Goal: Task Accomplishment & Management: Use online tool/utility

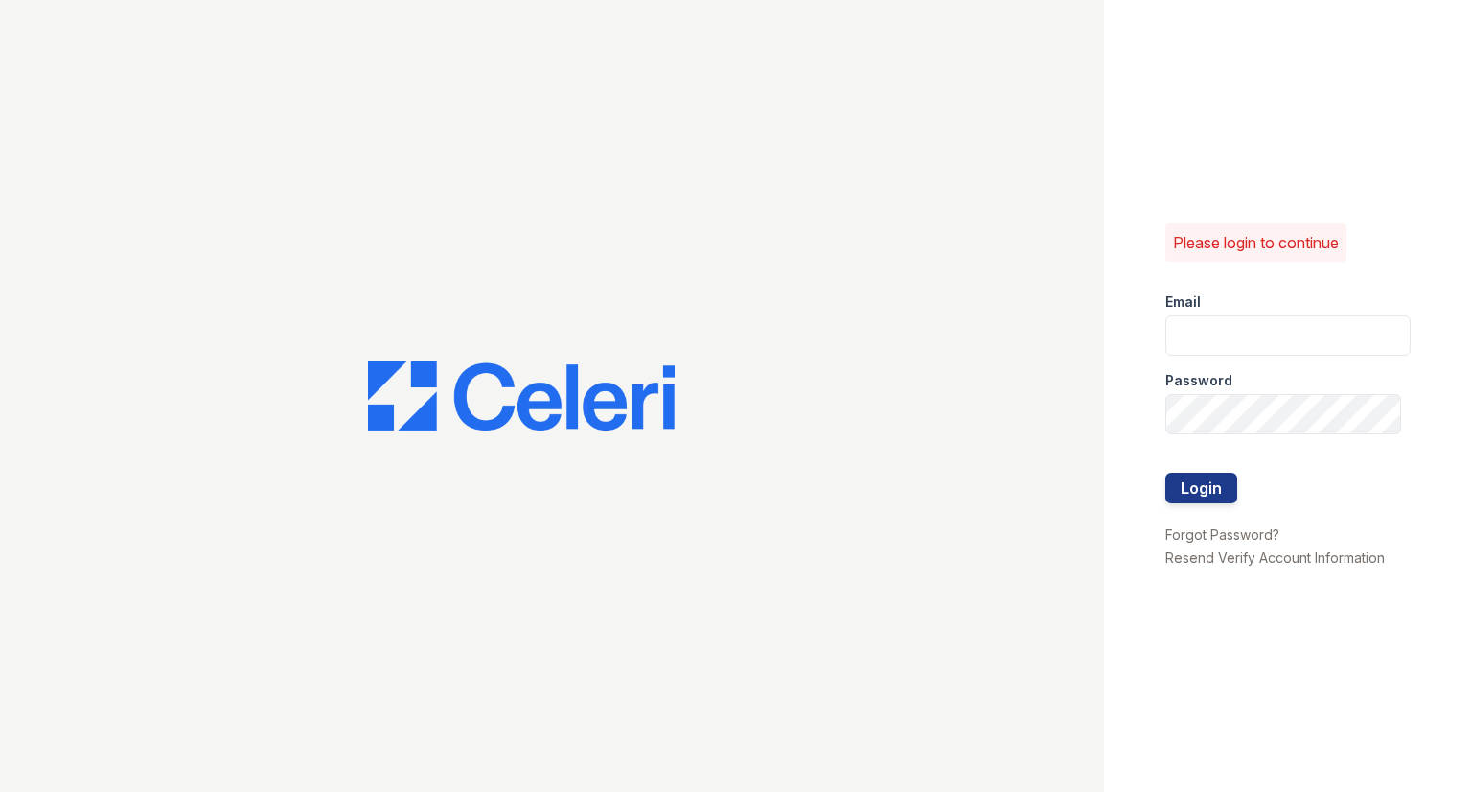
click at [1217, 288] on form "Email Password Login" at bounding box center [1287, 399] width 245 height 245
type input "Raindance3@cafmanagement.com"
click at [1165, 472] on button "Login" at bounding box center [1201, 487] width 72 height 31
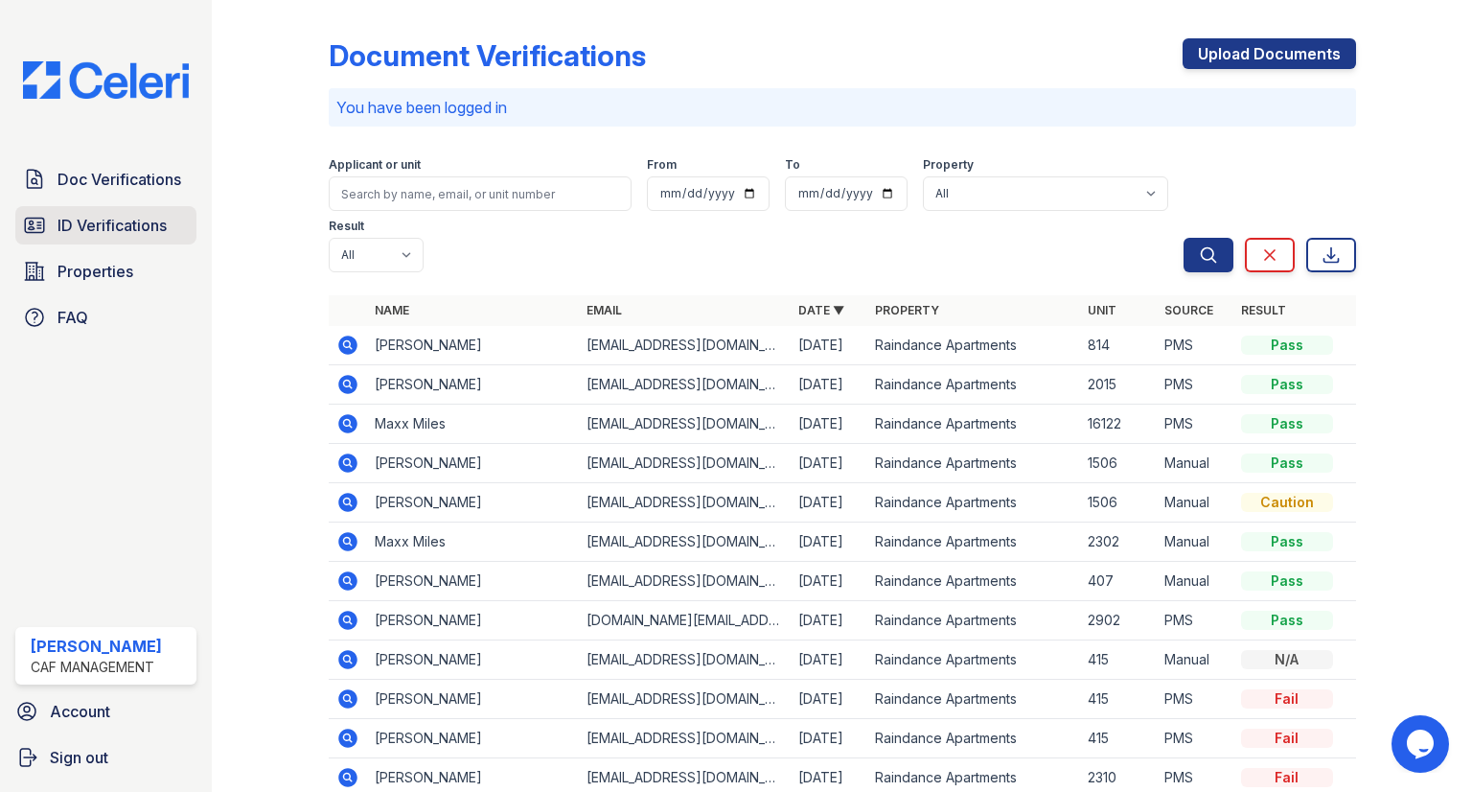
drag, startPoint x: 130, startPoint y: 197, endPoint x: 141, endPoint y: 210, distance: 16.3
click at [130, 197] on link "Doc Verifications" at bounding box center [105, 179] width 181 height 38
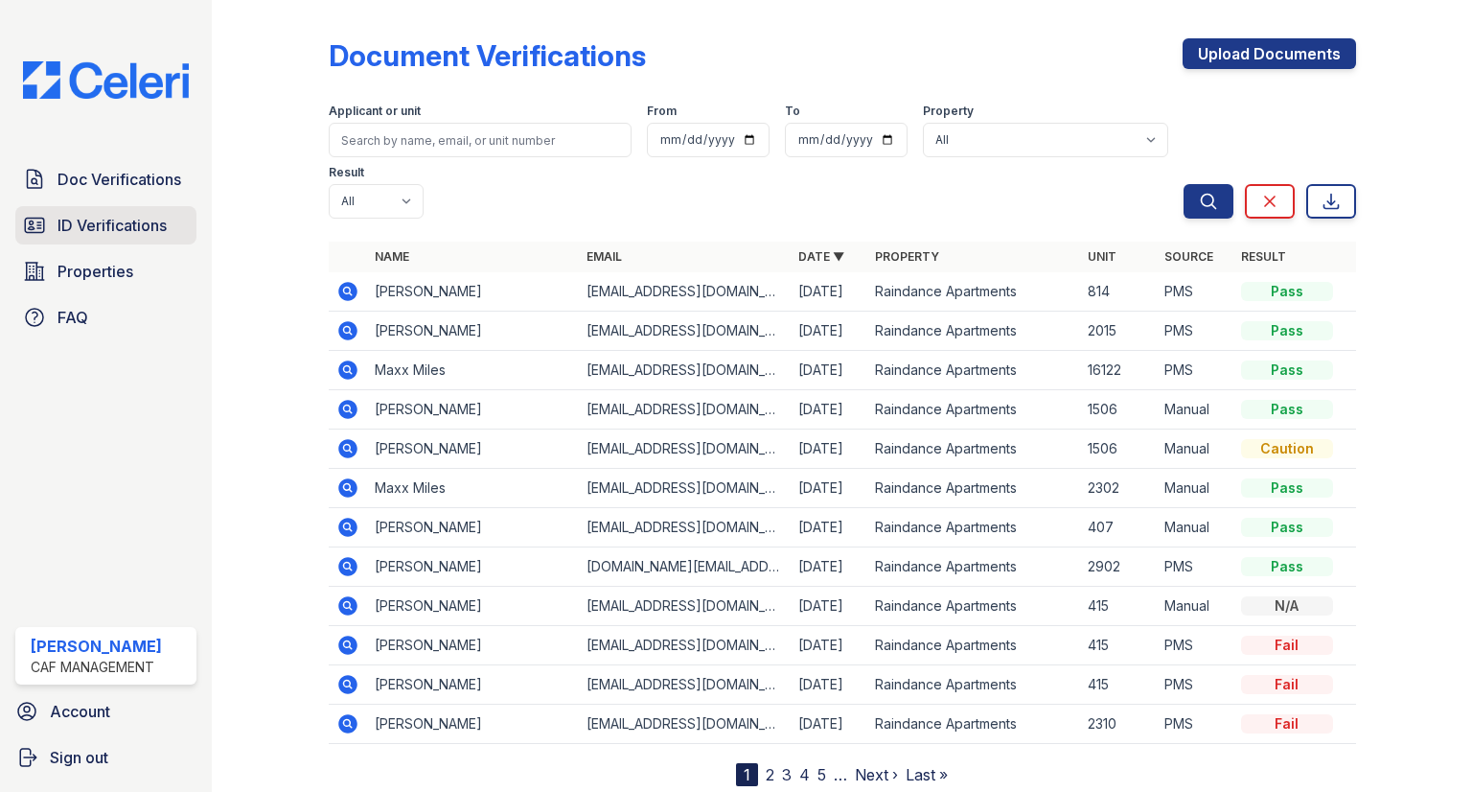
click at [143, 215] on span "ID Verifications" at bounding box center [112, 225] width 109 height 23
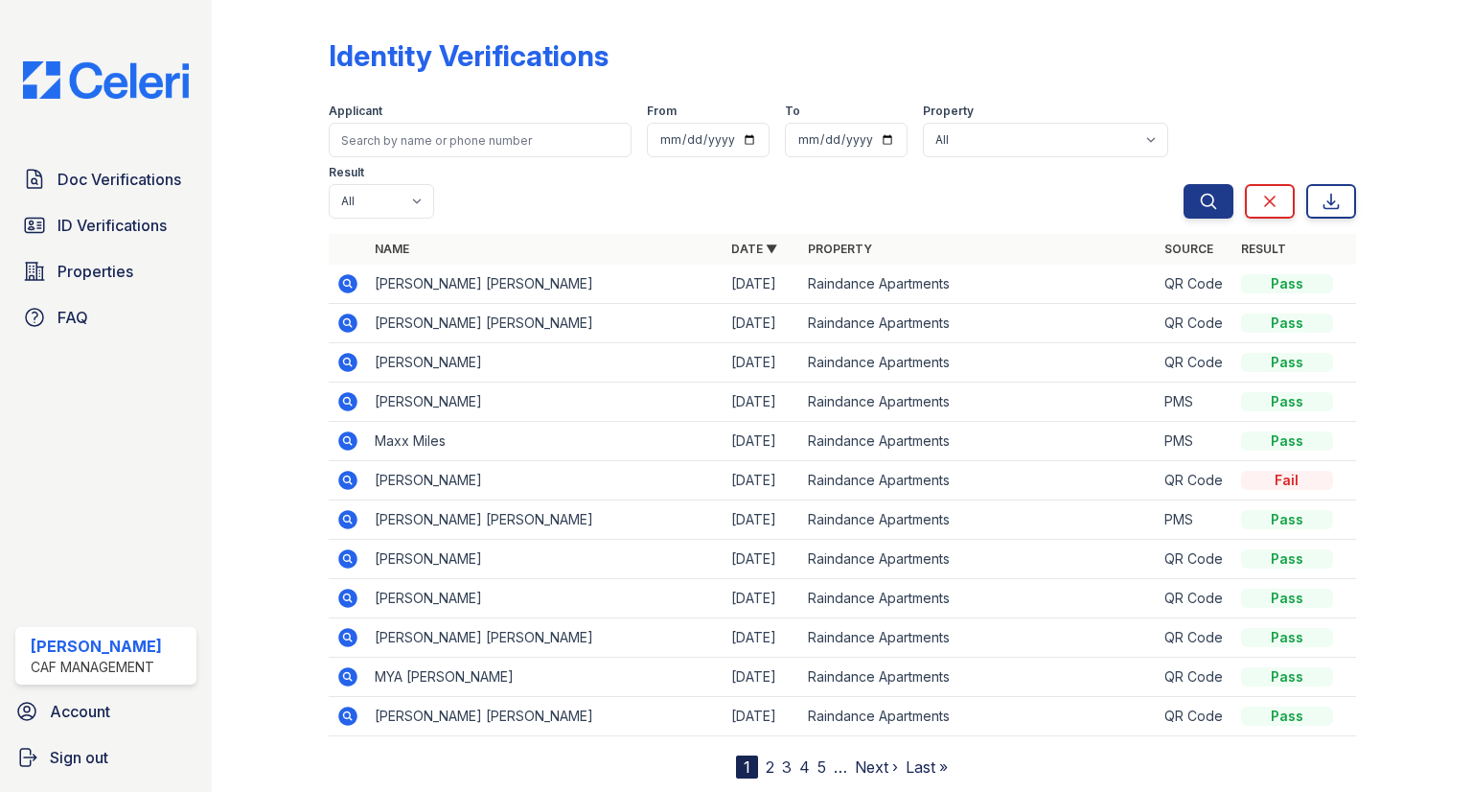
click at [348, 274] on icon at bounding box center [347, 283] width 19 height 19
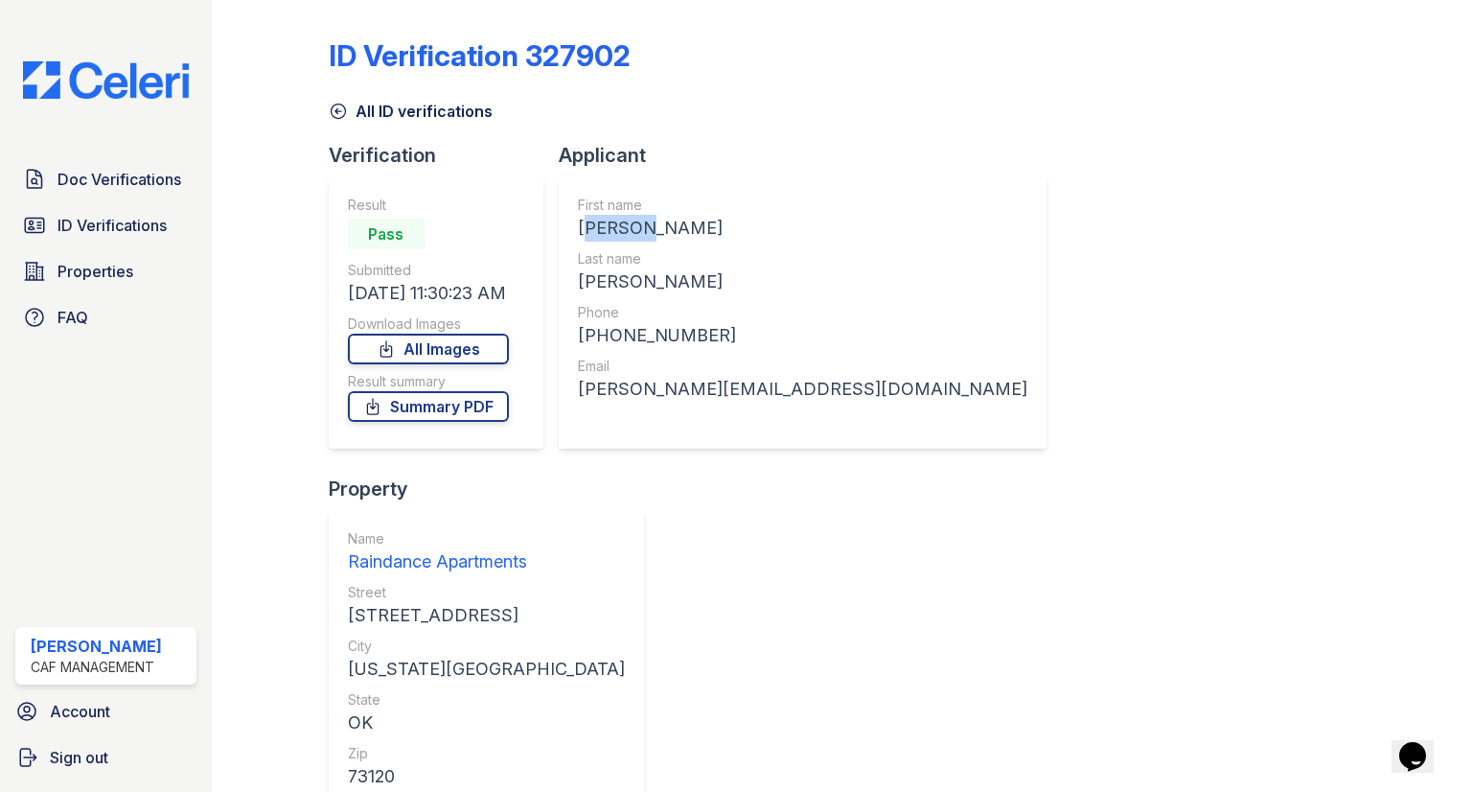
drag, startPoint x: 640, startPoint y: 223, endPoint x: 585, endPoint y: 236, distance: 57.0
click at [575, 231] on div "First name SERGIO JR Last name MASCORRO Phone +14056798991 Email sergio.mascorr…" at bounding box center [803, 312] width 488 height 272
copy div "SERGIO"
drag, startPoint x: 686, startPoint y: 273, endPoint x: 578, endPoint y: 284, distance: 108.8
click at [578, 284] on div "MASCORRO" at bounding box center [802, 281] width 449 height 27
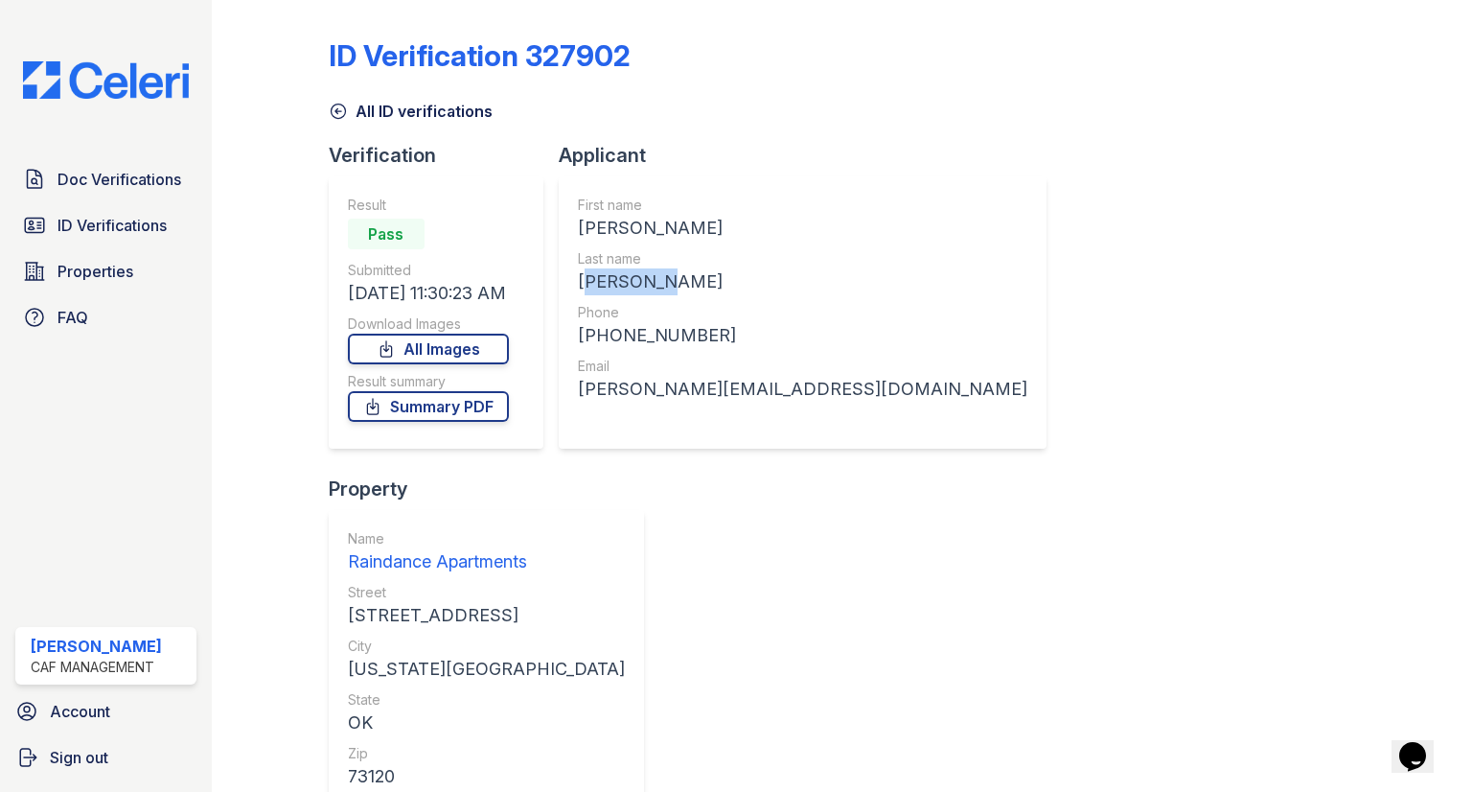
copy div "MASCORRO"
drag, startPoint x: 720, startPoint y: 332, endPoint x: 576, endPoint y: 334, distance: 143.8
click at [578, 334] on div "+14056798991" at bounding box center [802, 335] width 449 height 27
copy div "+14056798991"
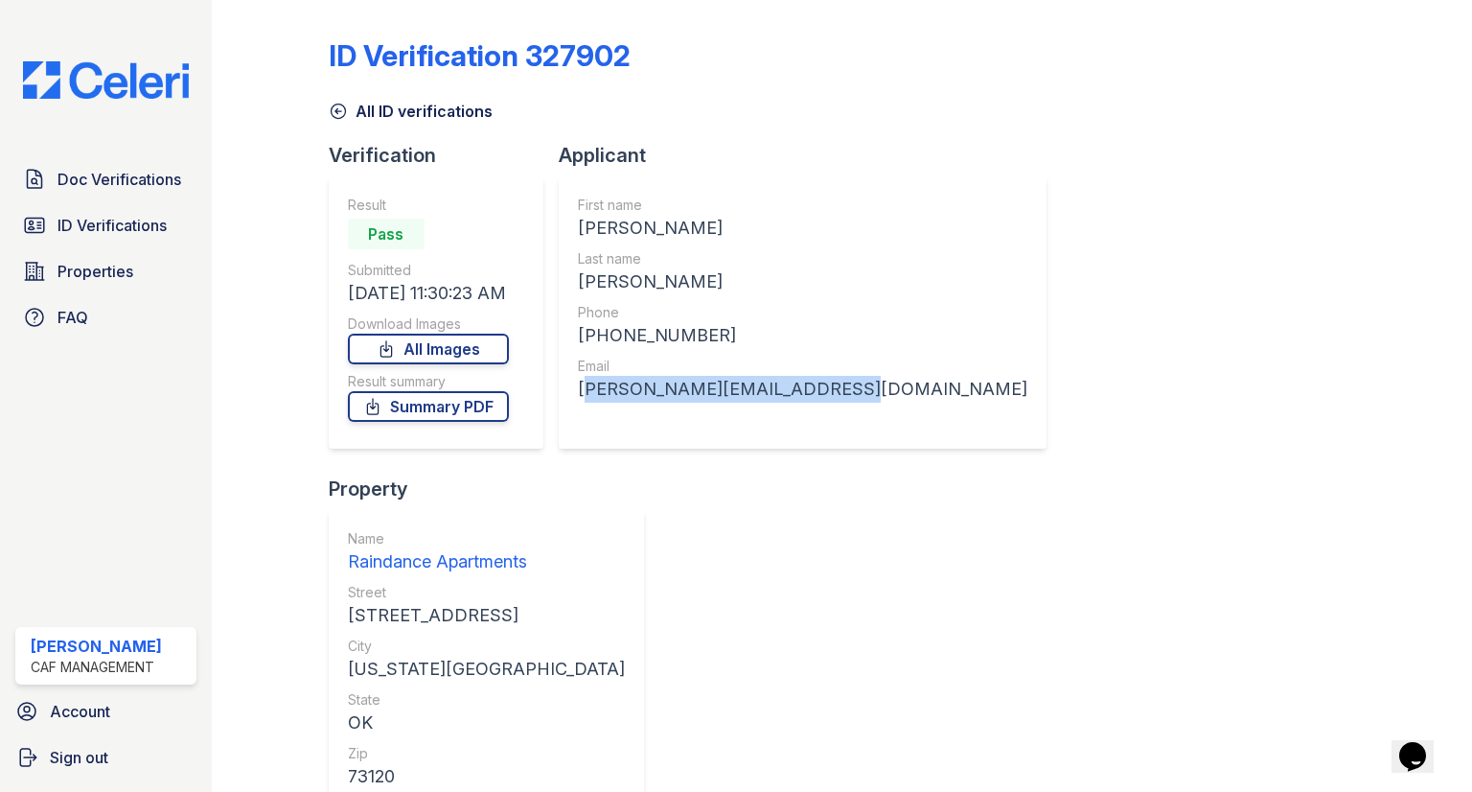
drag, startPoint x: 836, startPoint y: 386, endPoint x: 605, endPoint y: 407, distance: 231.9
click at [576, 402] on div "First name SERGIO JR Last name MASCORRO Phone +14056798991 Email sergio.mascorr…" at bounding box center [803, 312] width 488 height 272
copy div "sergio.mascorro30@yahoo.com"
click at [69, 226] on span "ID Verifications" at bounding box center [112, 225] width 109 height 23
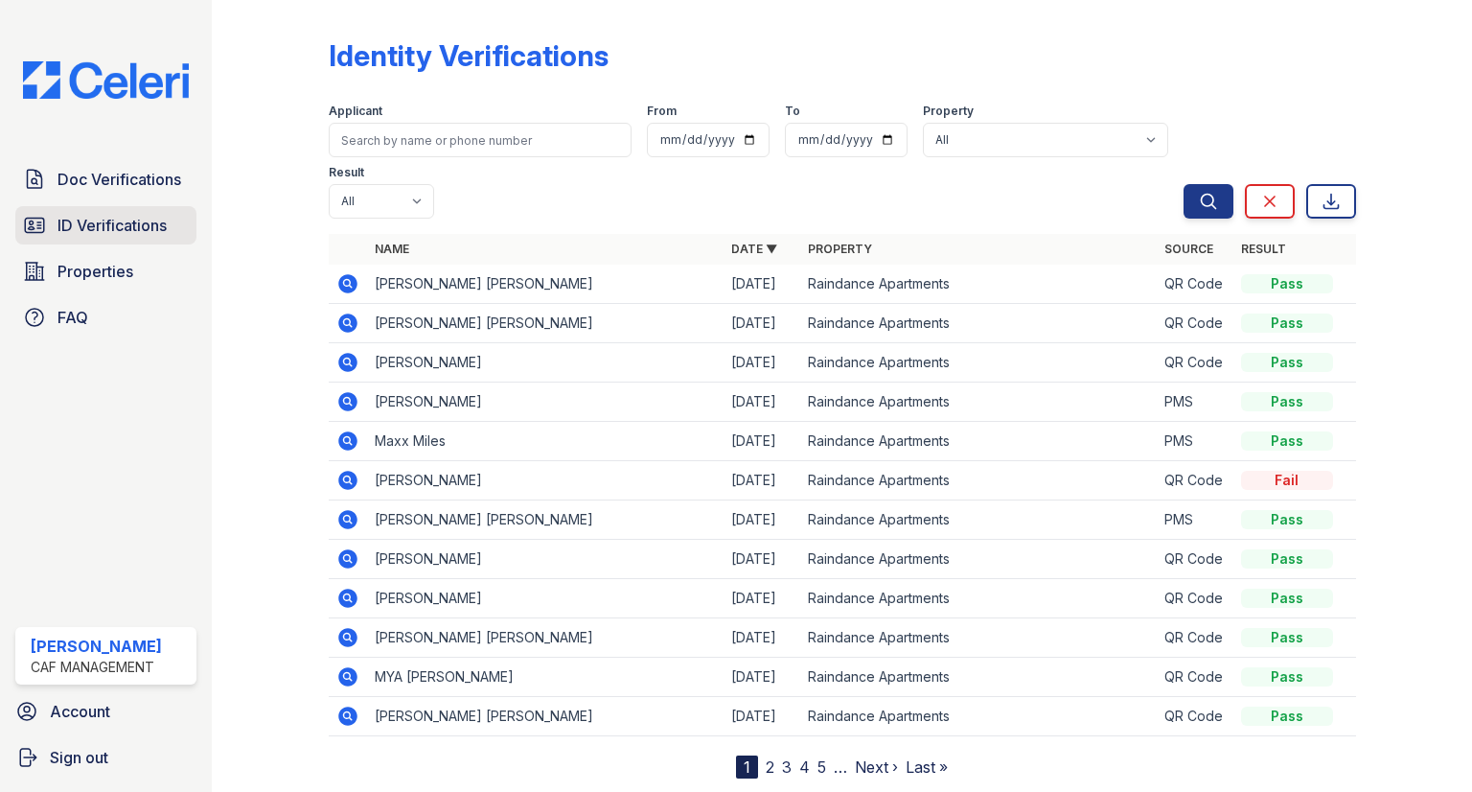
click at [97, 238] on link "ID Verifications" at bounding box center [105, 225] width 181 height 38
click at [68, 186] on span "Doc Verifications" at bounding box center [120, 179] width 124 height 23
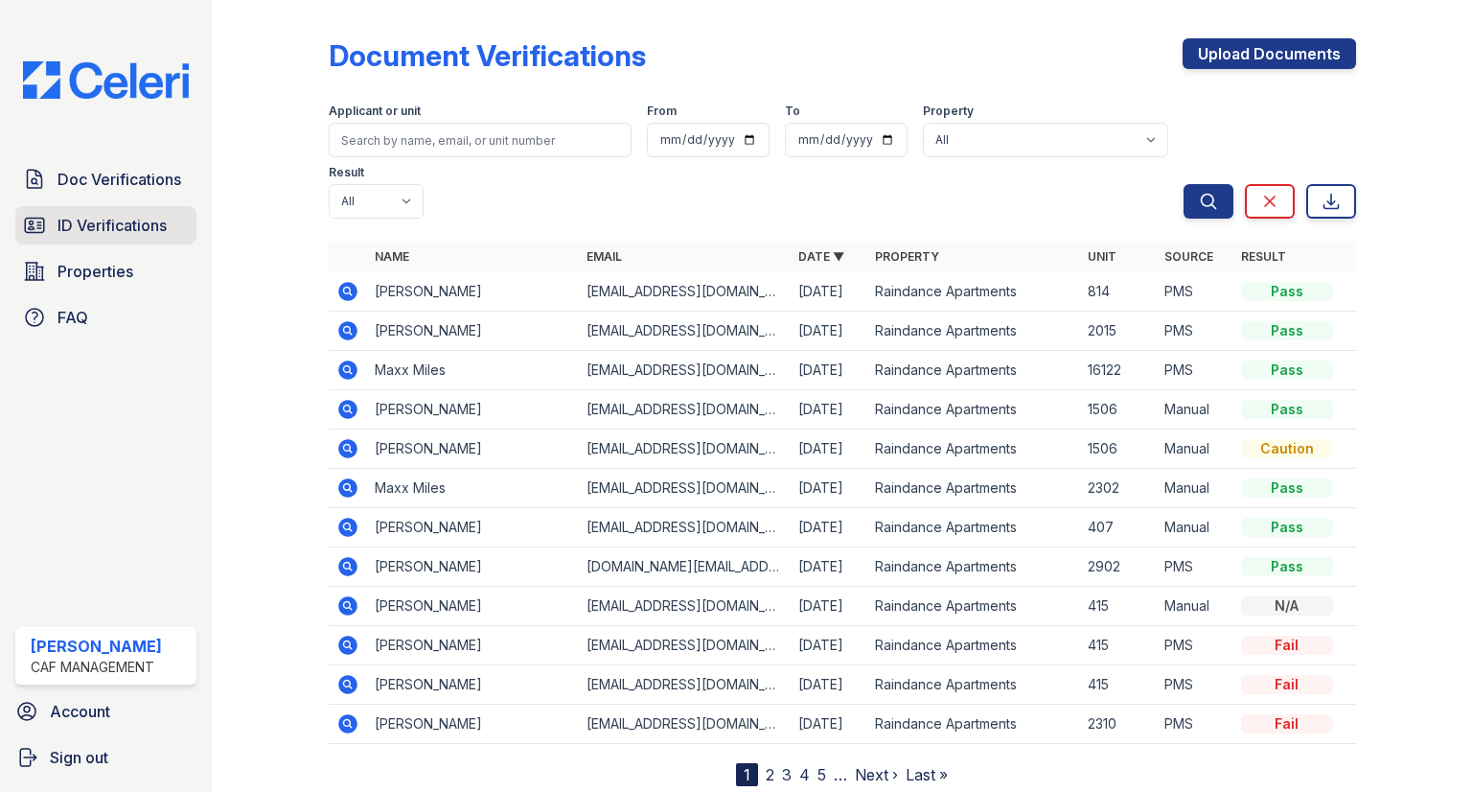
click at [94, 217] on span "ID Verifications" at bounding box center [112, 225] width 109 height 23
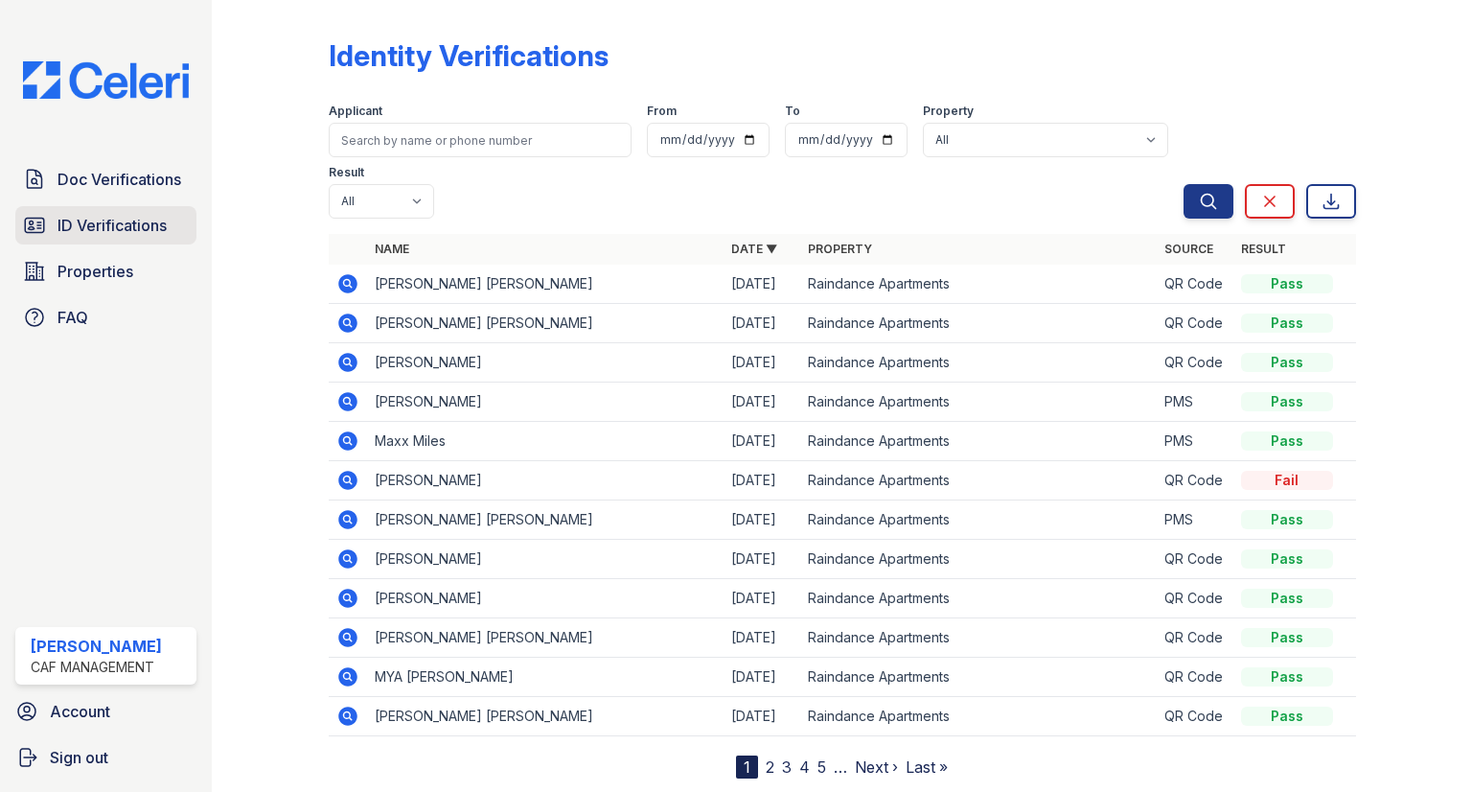
click at [85, 227] on span "ID Verifications" at bounding box center [112, 225] width 109 height 23
click at [75, 217] on span "ID Verifications" at bounding box center [112, 225] width 109 height 23
click at [66, 262] on span "Properties" at bounding box center [96, 271] width 76 height 23
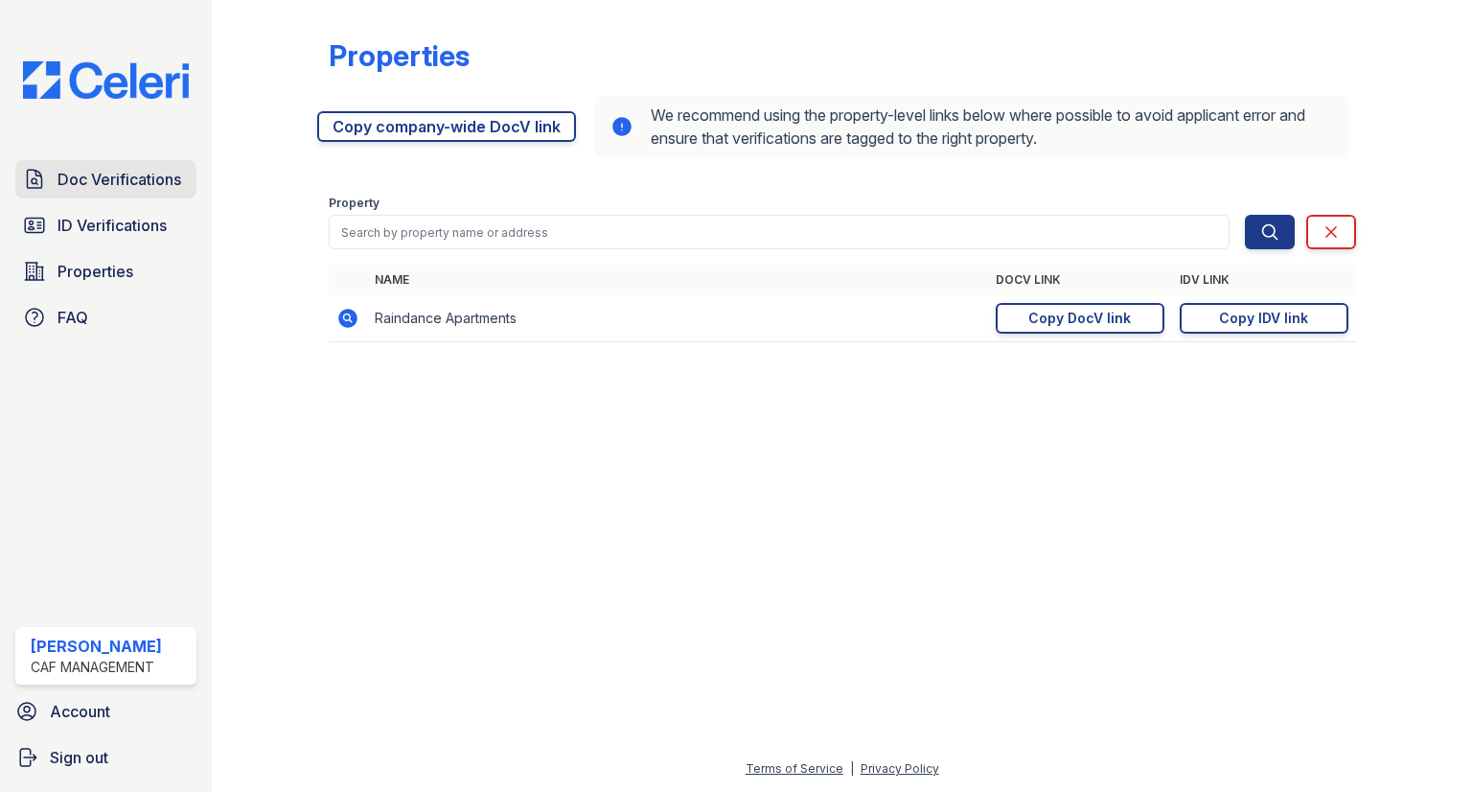
click at [103, 177] on span "Doc Verifications" at bounding box center [120, 179] width 124 height 23
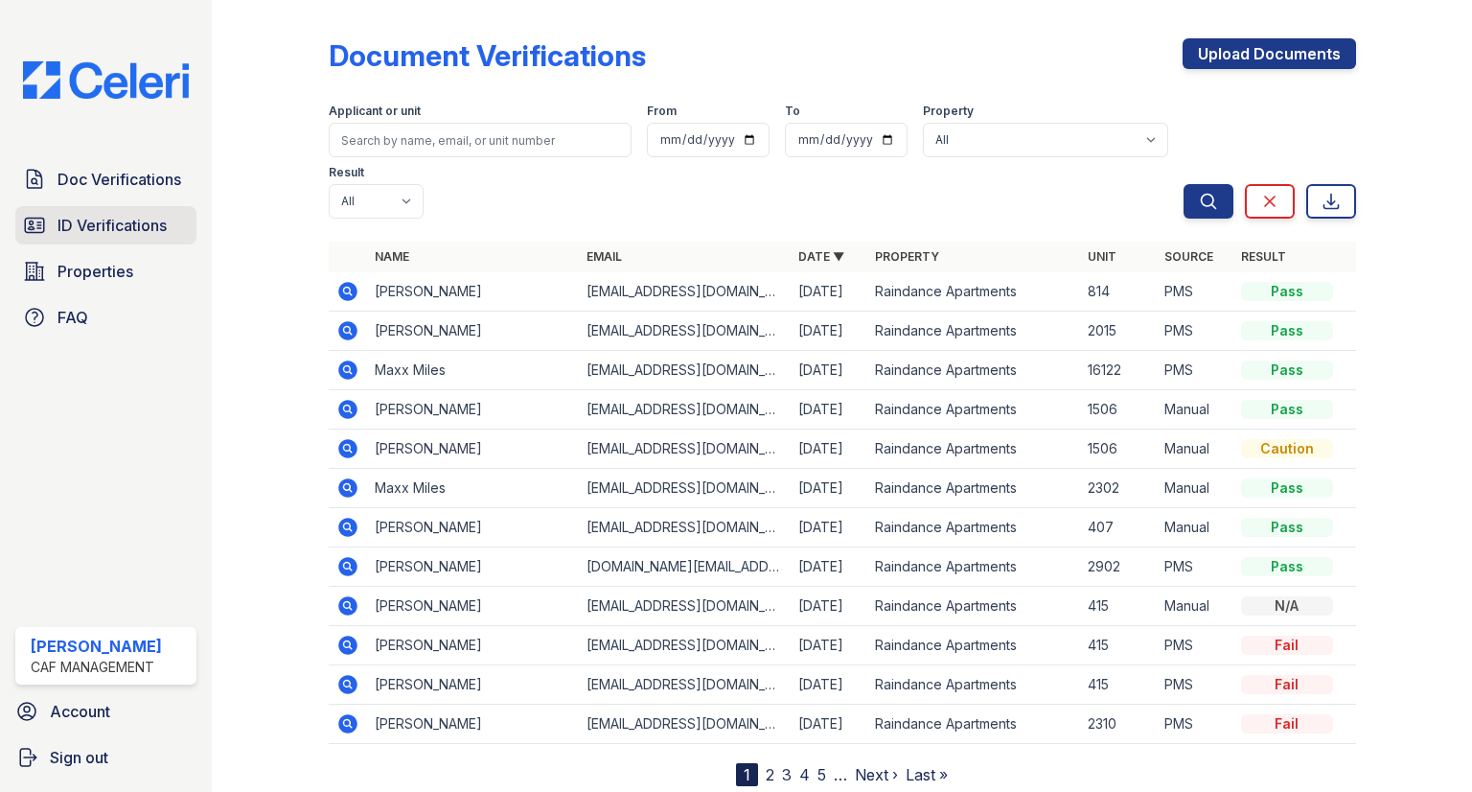
click at [93, 226] on span "ID Verifications" at bounding box center [112, 225] width 109 height 23
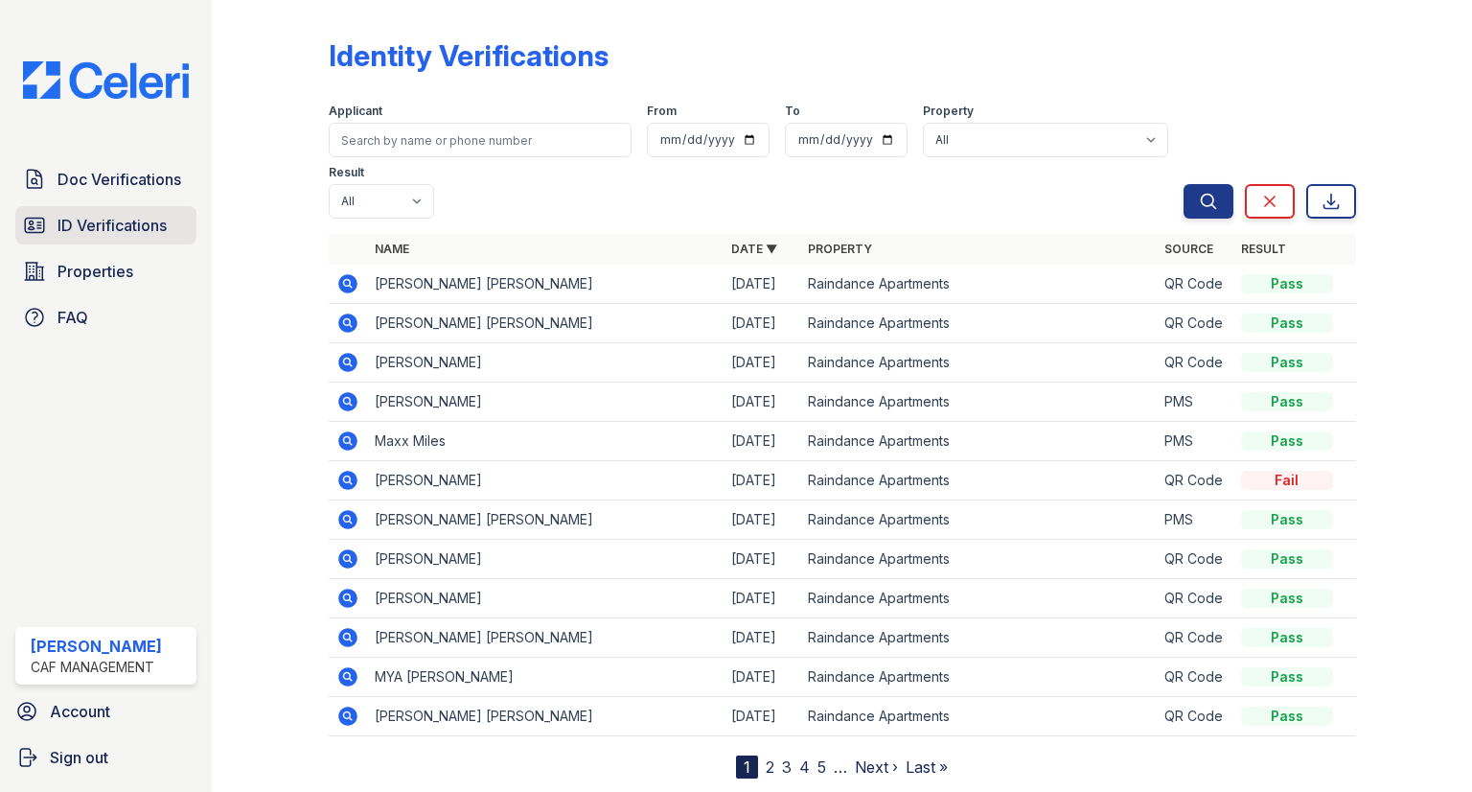
click at [84, 242] on link "ID Verifications" at bounding box center [105, 225] width 181 height 38
click at [118, 221] on span "ID Verifications" at bounding box center [112, 225] width 109 height 23
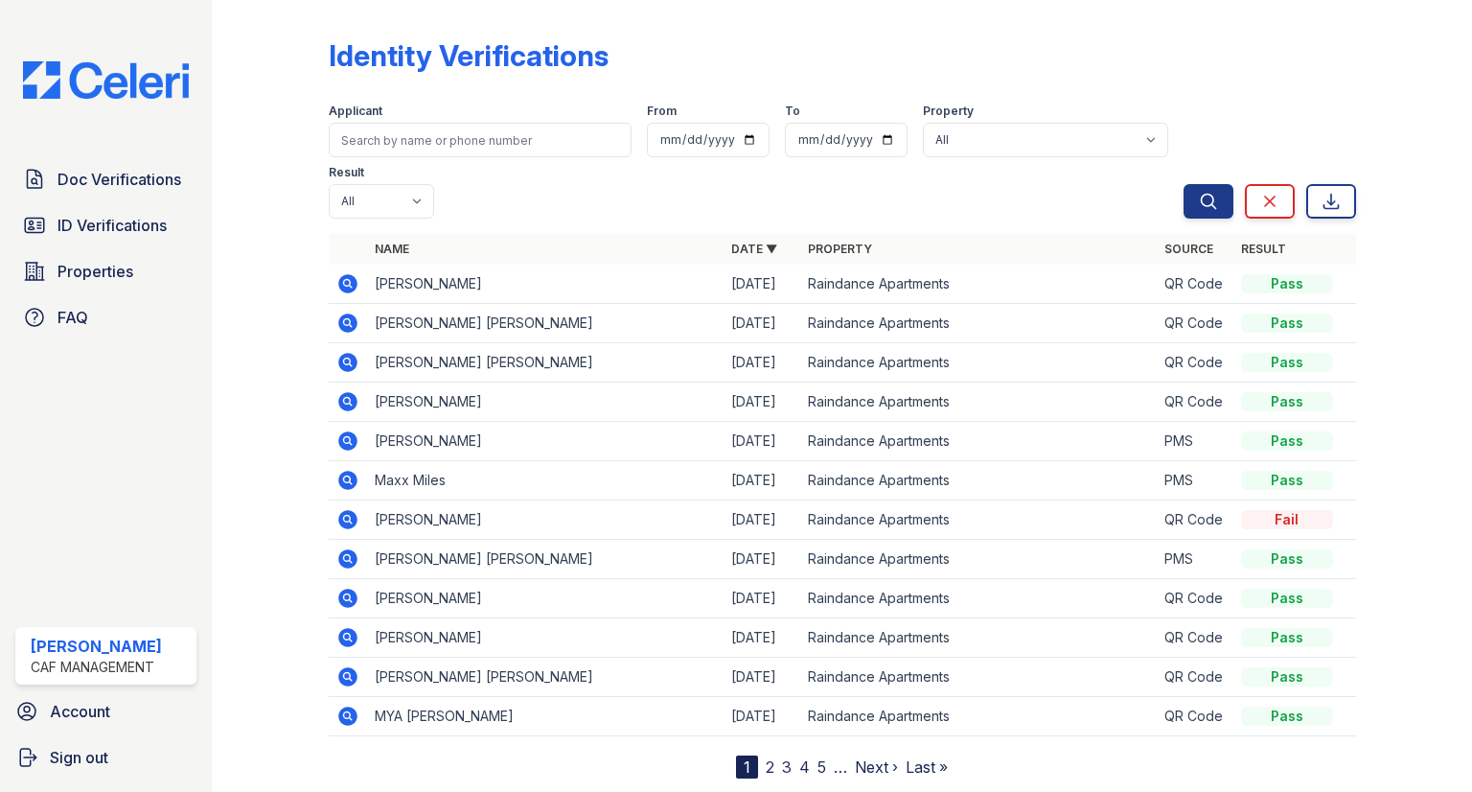
click at [336, 272] on icon at bounding box center [347, 283] width 23 height 23
